Goal: Navigation & Orientation: Go to known website

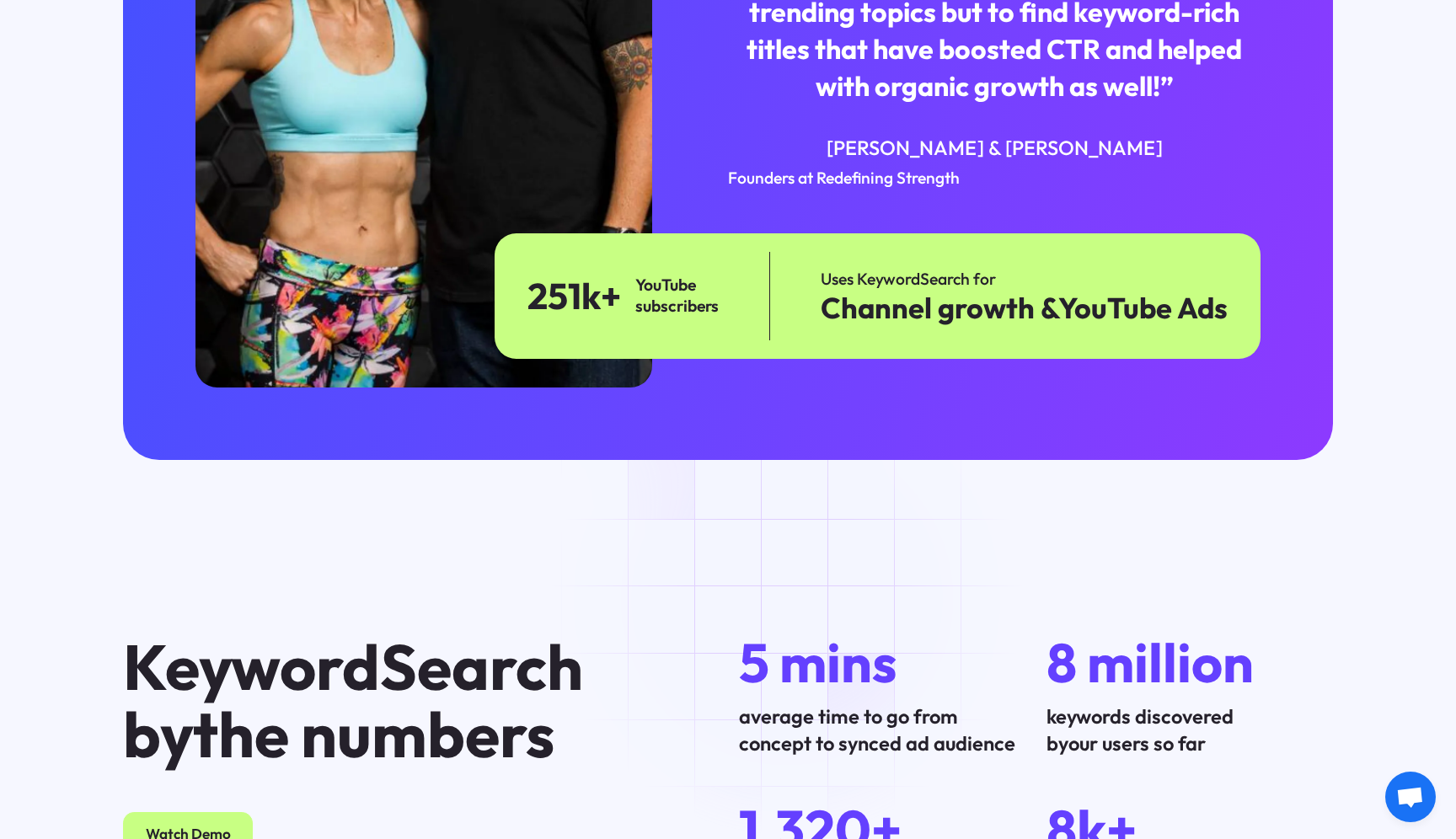
scroll to position [6253, 0]
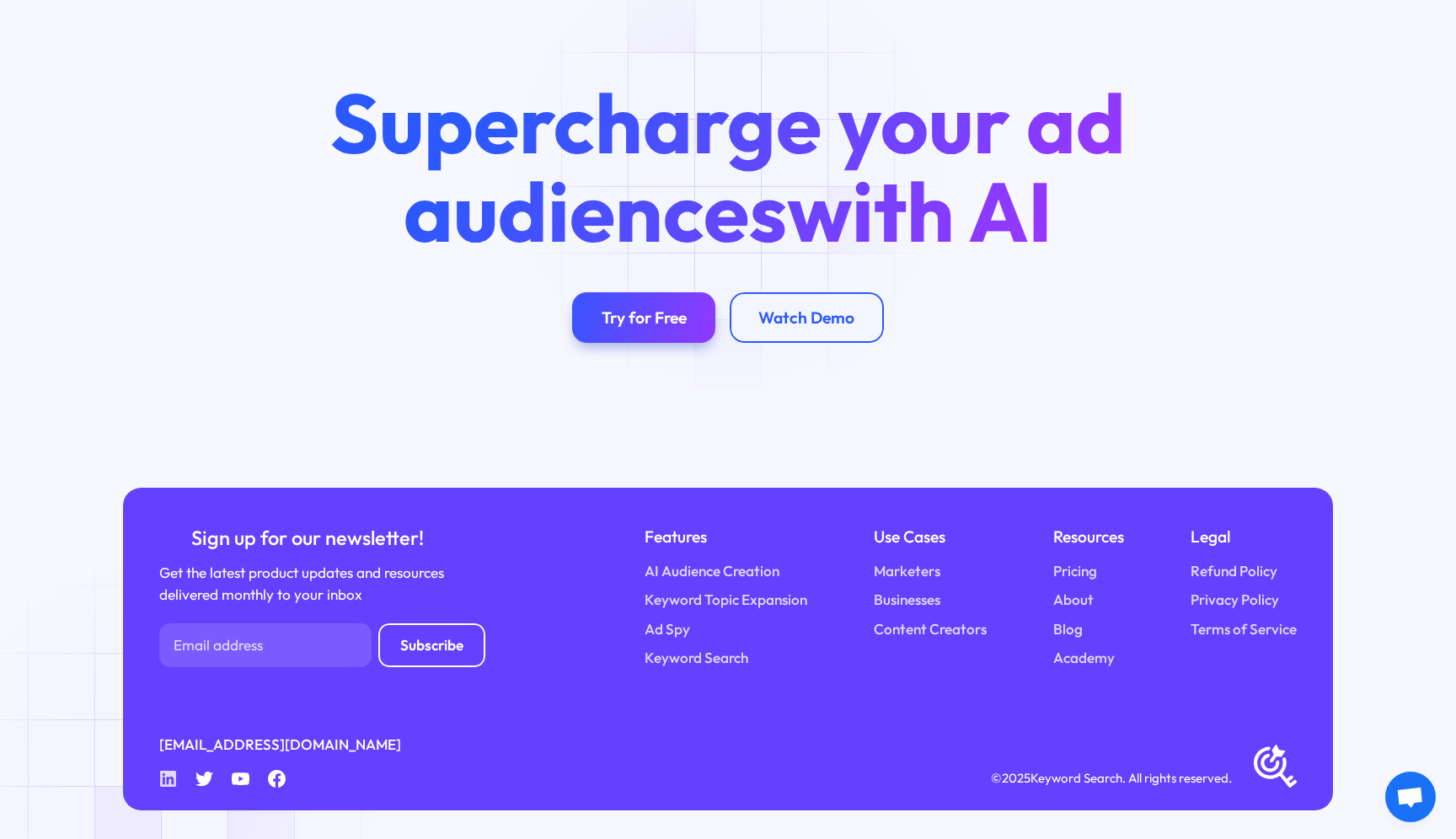
click at [164, 777] on icon "Linkedin" at bounding box center [168, 779] width 19 height 19
click at [169, 782] on icon "Linkedin" at bounding box center [168, 779] width 19 height 19
click at [164, 779] on icon "Linkedin" at bounding box center [168, 779] width 19 height 19
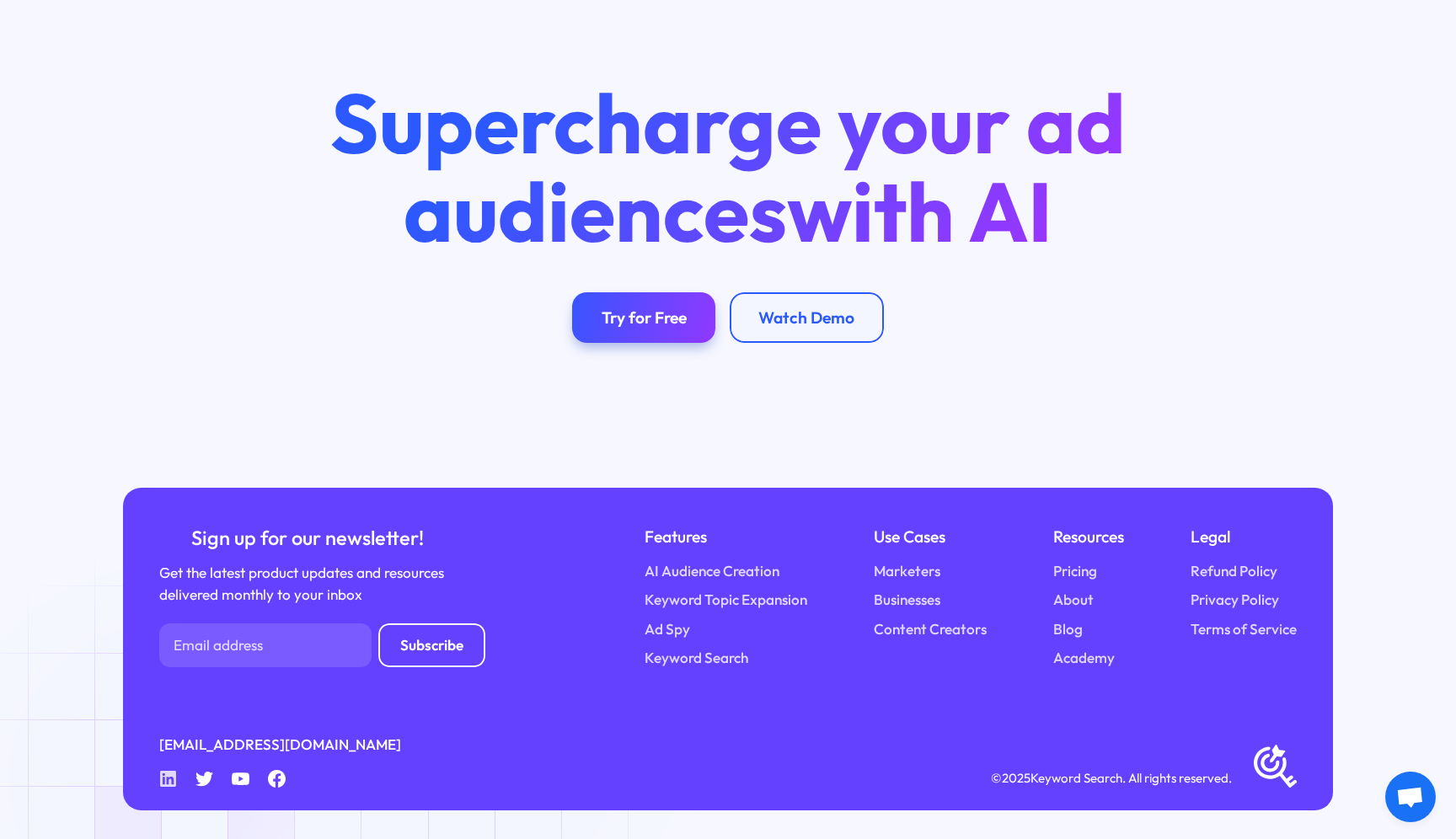
click at [164, 779] on icon "Linkedin" at bounding box center [168, 779] width 19 height 19
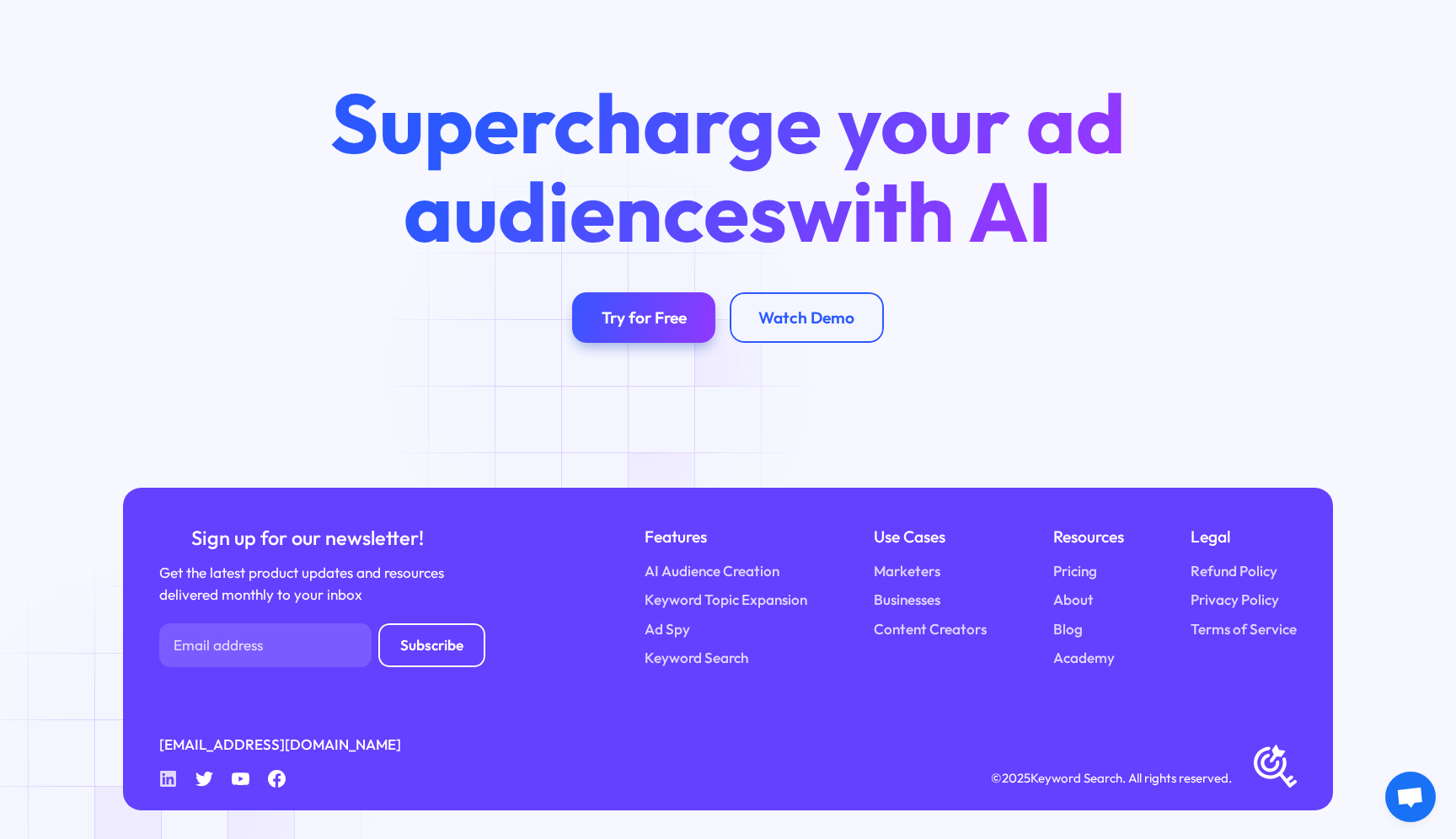
click at [164, 779] on icon "Linkedin" at bounding box center [168, 779] width 19 height 19
